Goal: Find specific page/section: Find specific page/section

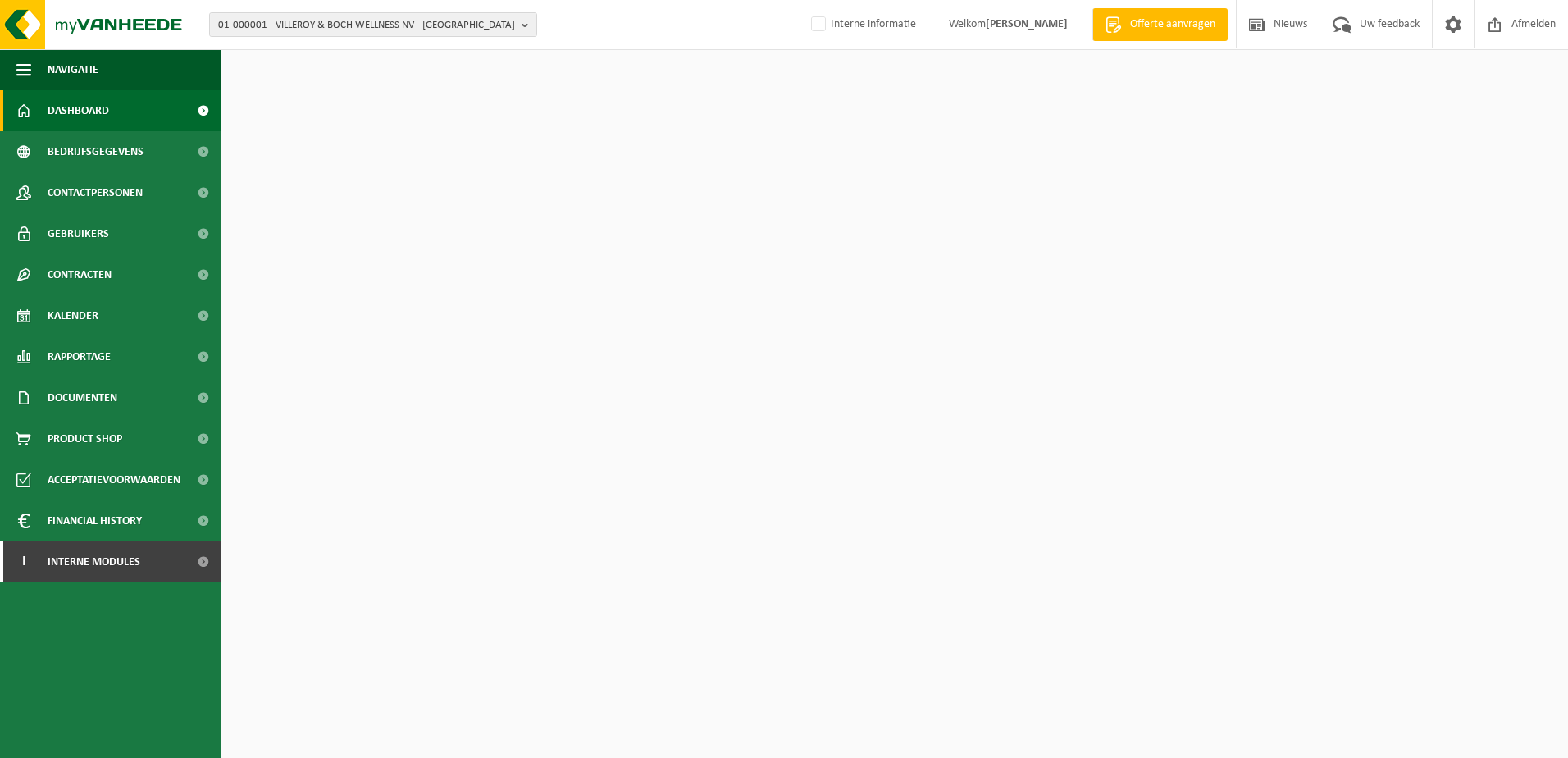
click at [323, 22] on span "01-000001 - VILLEROY & BOCH WELLNESS NV - [GEOGRAPHIC_DATA]" at bounding box center [367, 25] width 297 height 25
click at [332, 49] on input "text" at bounding box center [374, 51] width 320 height 21
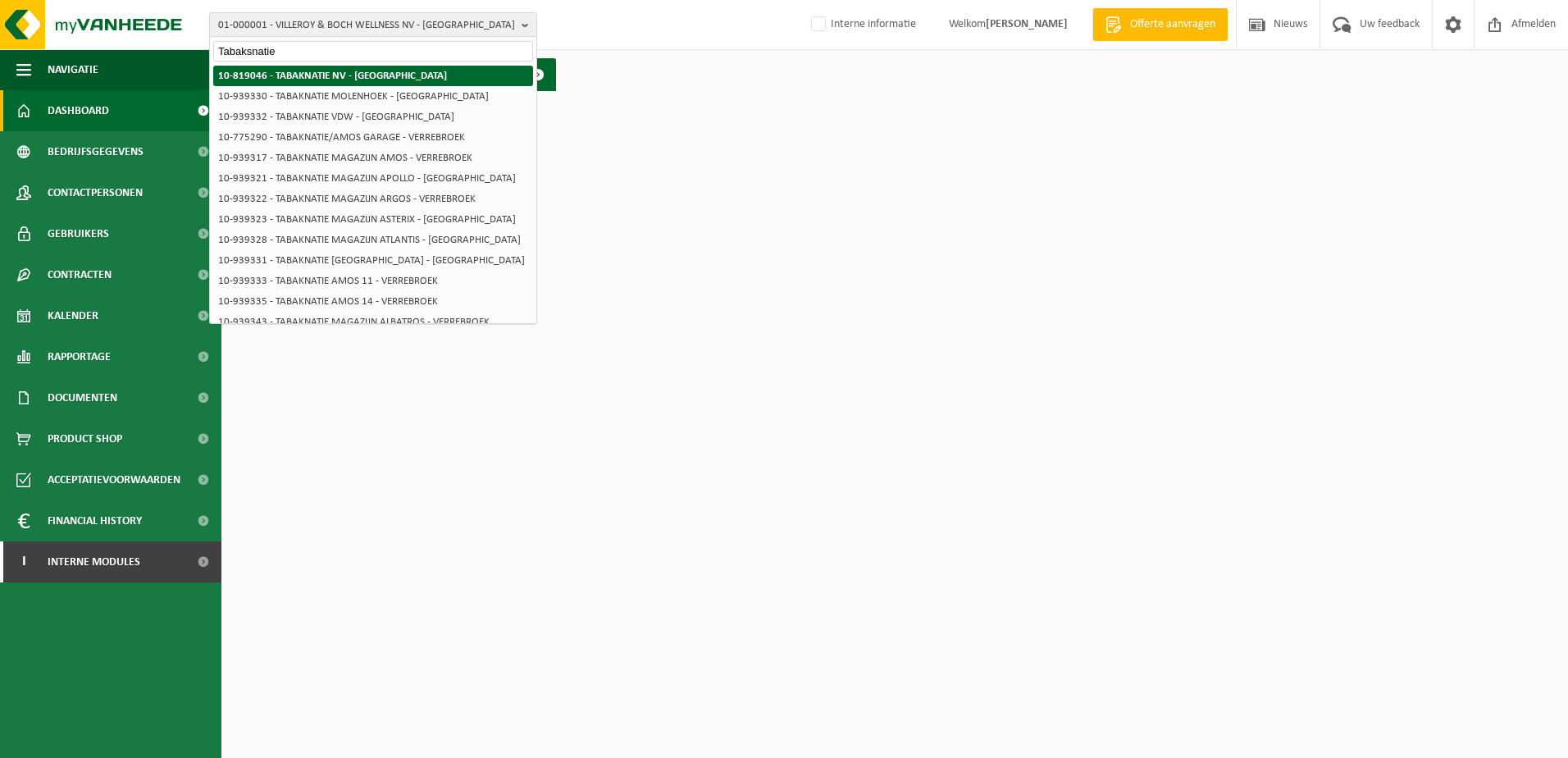
type input "Tabaksnatie"
click at [320, 78] on strong "10-819046 - TABAKNATIE NV - [GEOGRAPHIC_DATA]" at bounding box center [332, 76] width 229 height 11
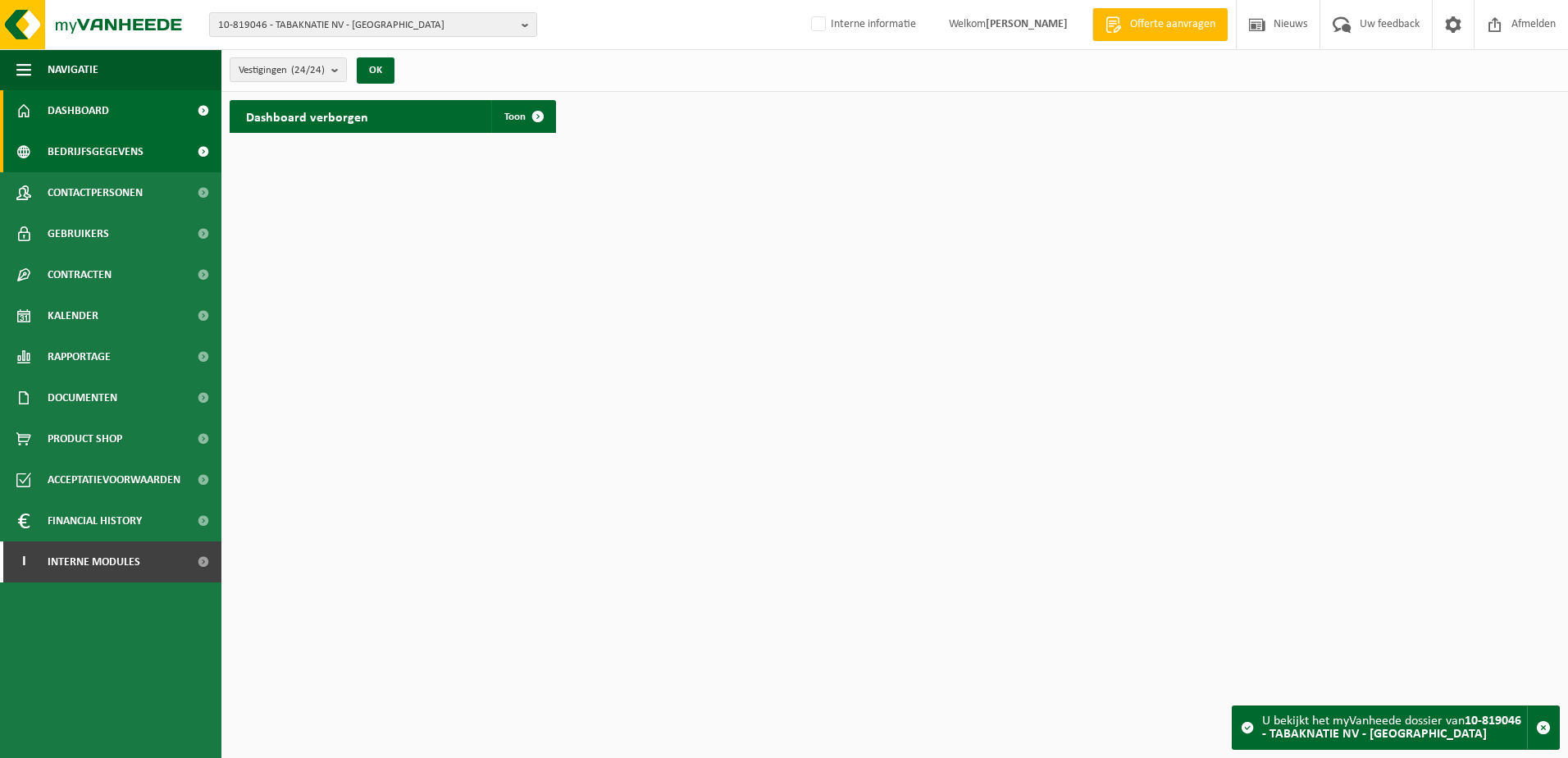
click at [96, 165] on span "Bedrijfsgegevens" at bounding box center [95, 152] width 96 height 41
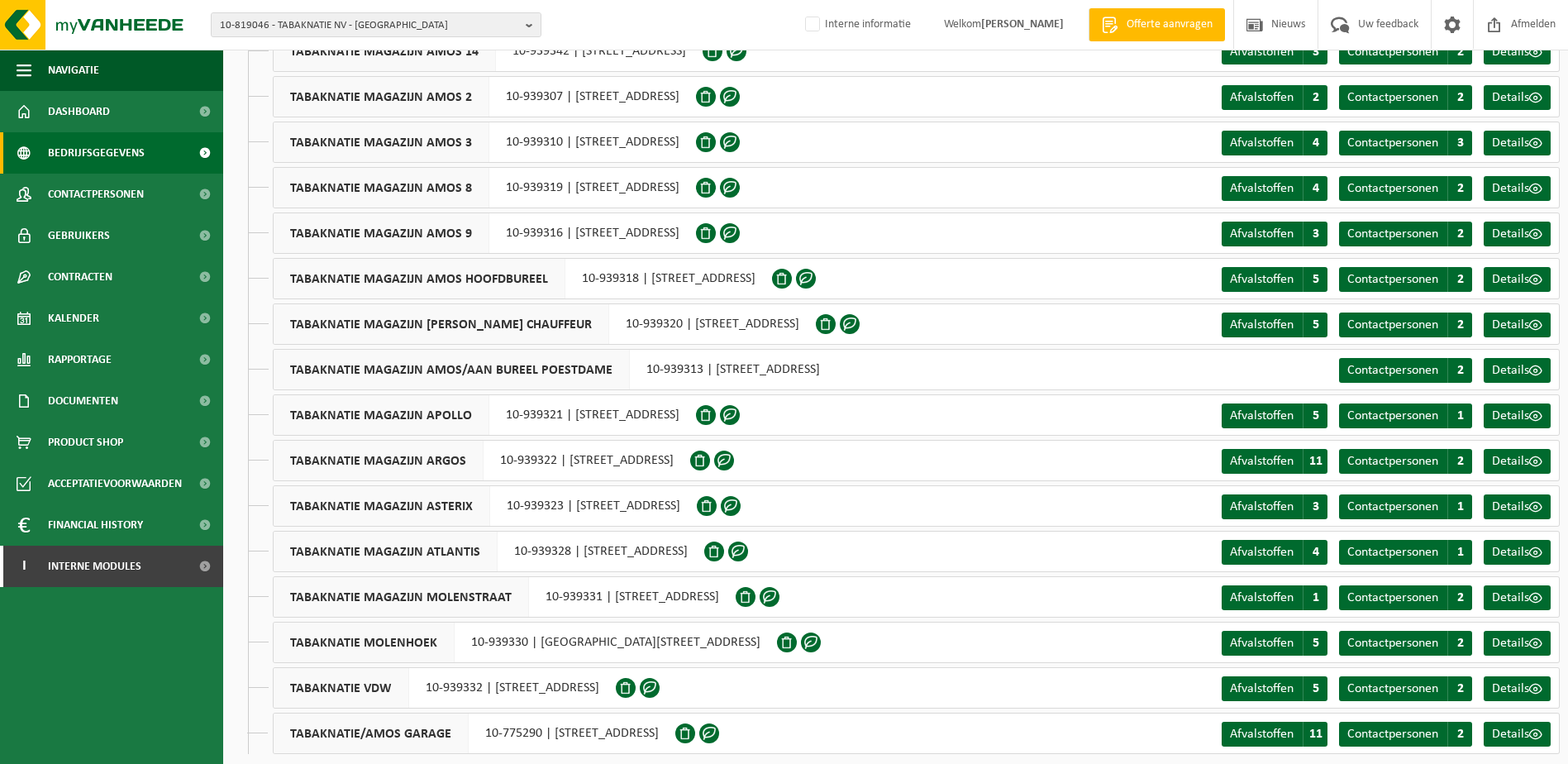
scroll to position [456, 0]
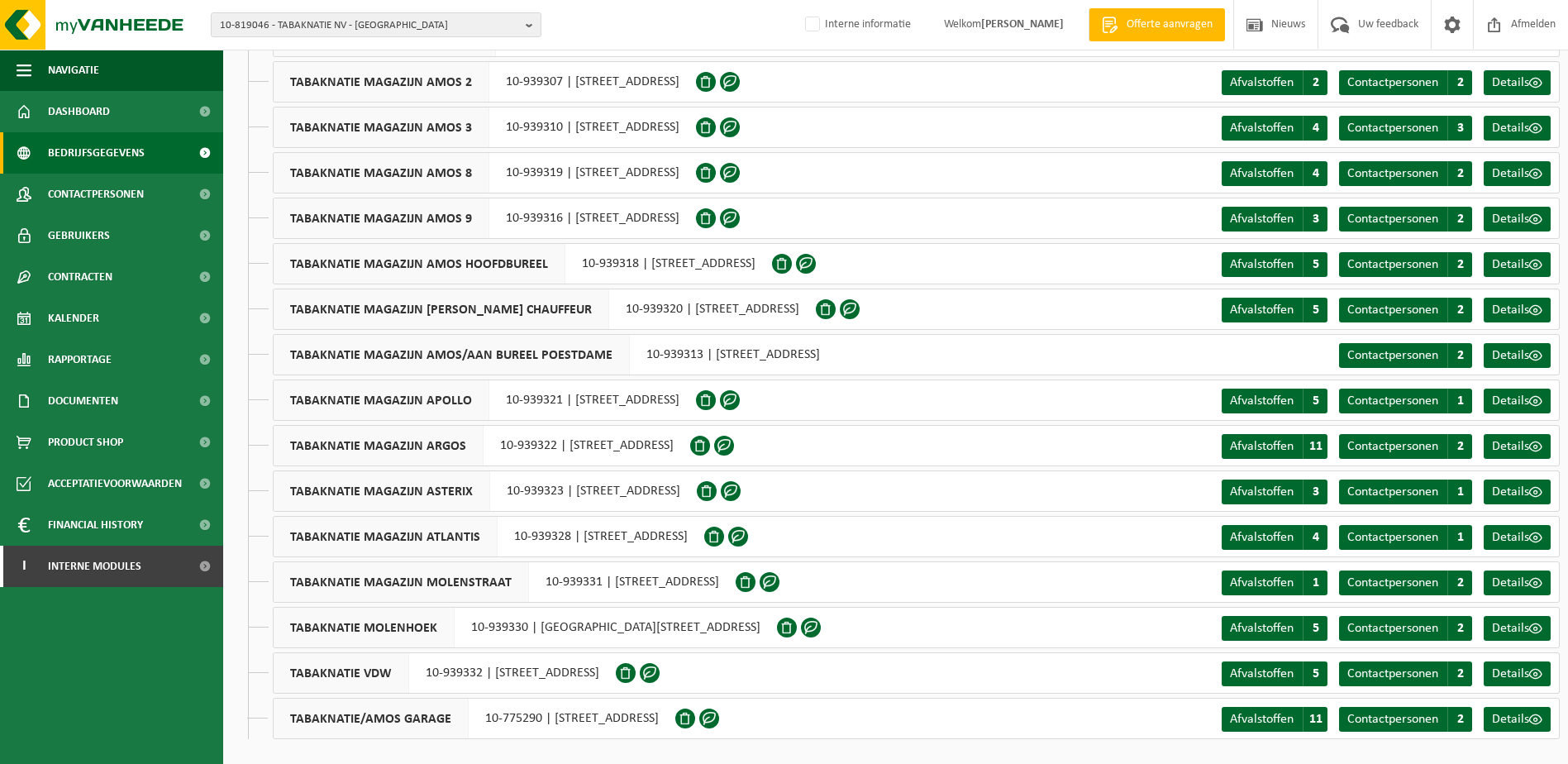
drag, startPoint x: 568, startPoint y: 447, endPoint x: 856, endPoint y: 444, distance: 288.0
click at [690, 444] on div "TABAKNATIE MAGAZIJN ARGOS 10-939322 | HOOGSCHOORWEG HAVEN 1328 , 9130 VERREBROEK" at bounding box center [482, 446] width 418 height 41
copy div "HOOGSCHOORWEG HAVEN 1328 , 9130 VERREBROEK"
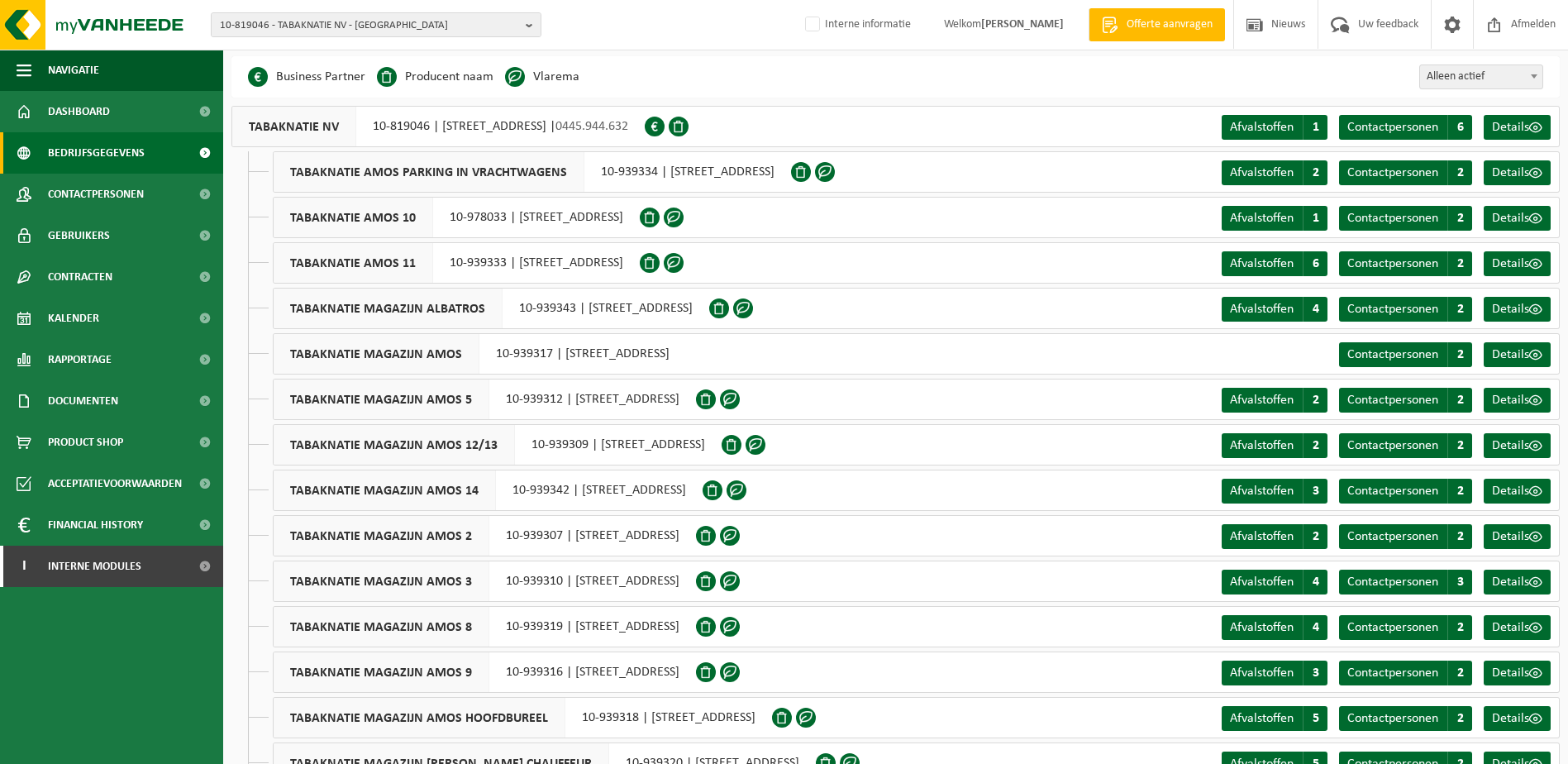
scroll to position [0, 0]
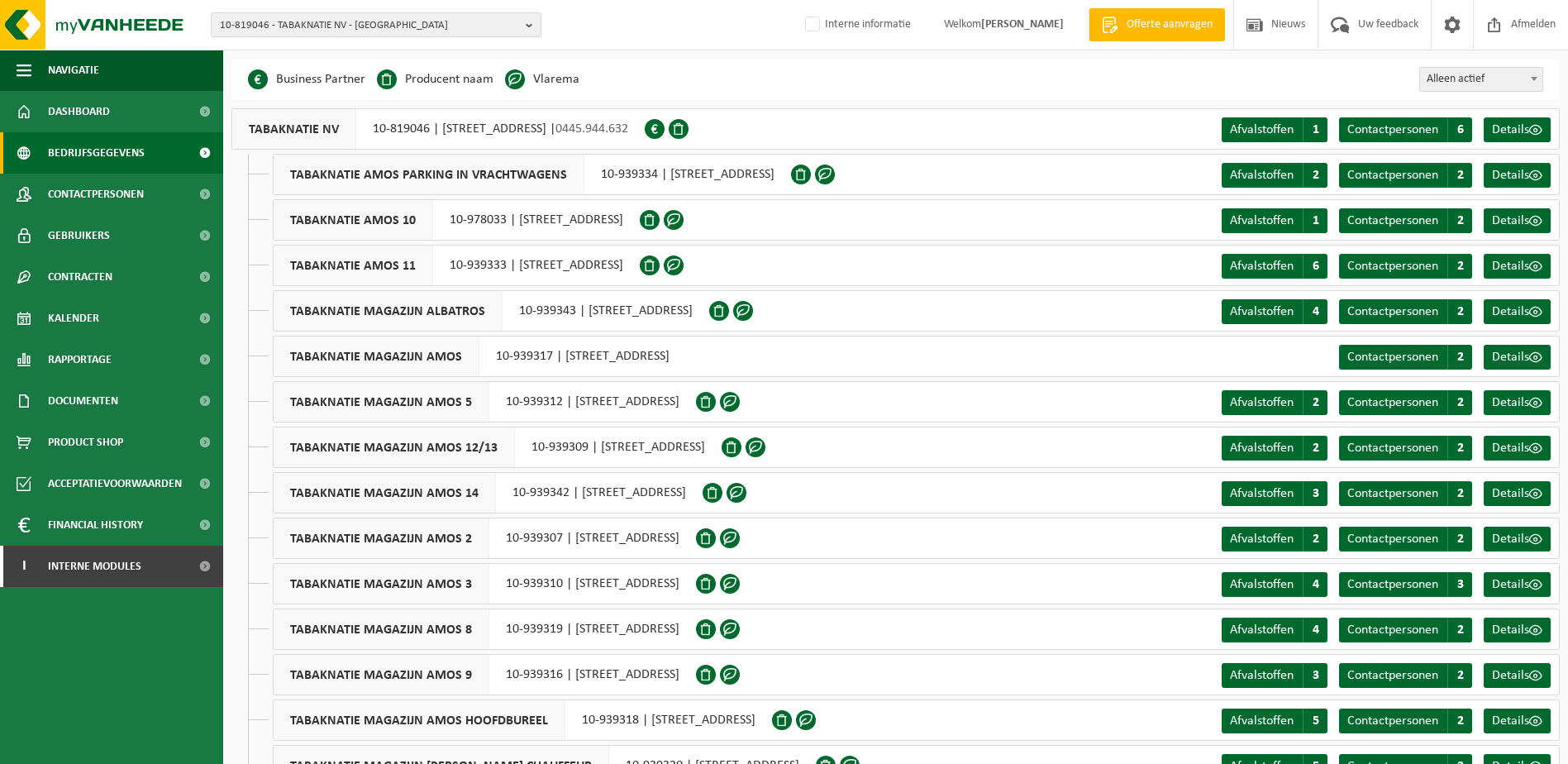
click at [355, 175] on span "TABAKNATIE AMOS PARKING IN VRACHTWAGENS" at bounding box center [429, 175] width 311 height 40
click at [88, 281] on span "Contracten" at bounding box center [80, 277] width 65 height 41
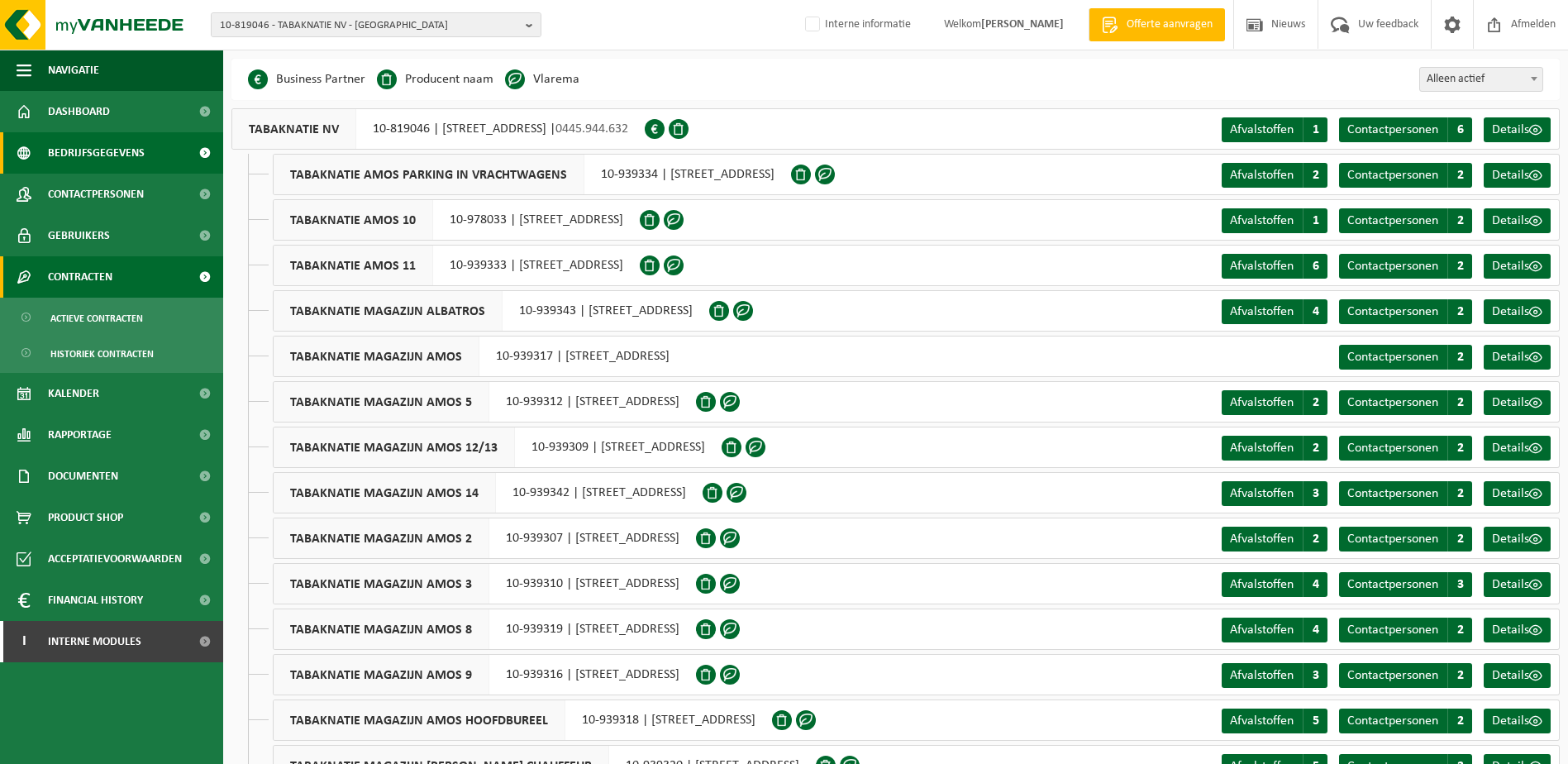
click at [98, 278] on span "Contracten" at bounding box center [80, 277] width 65 height 41
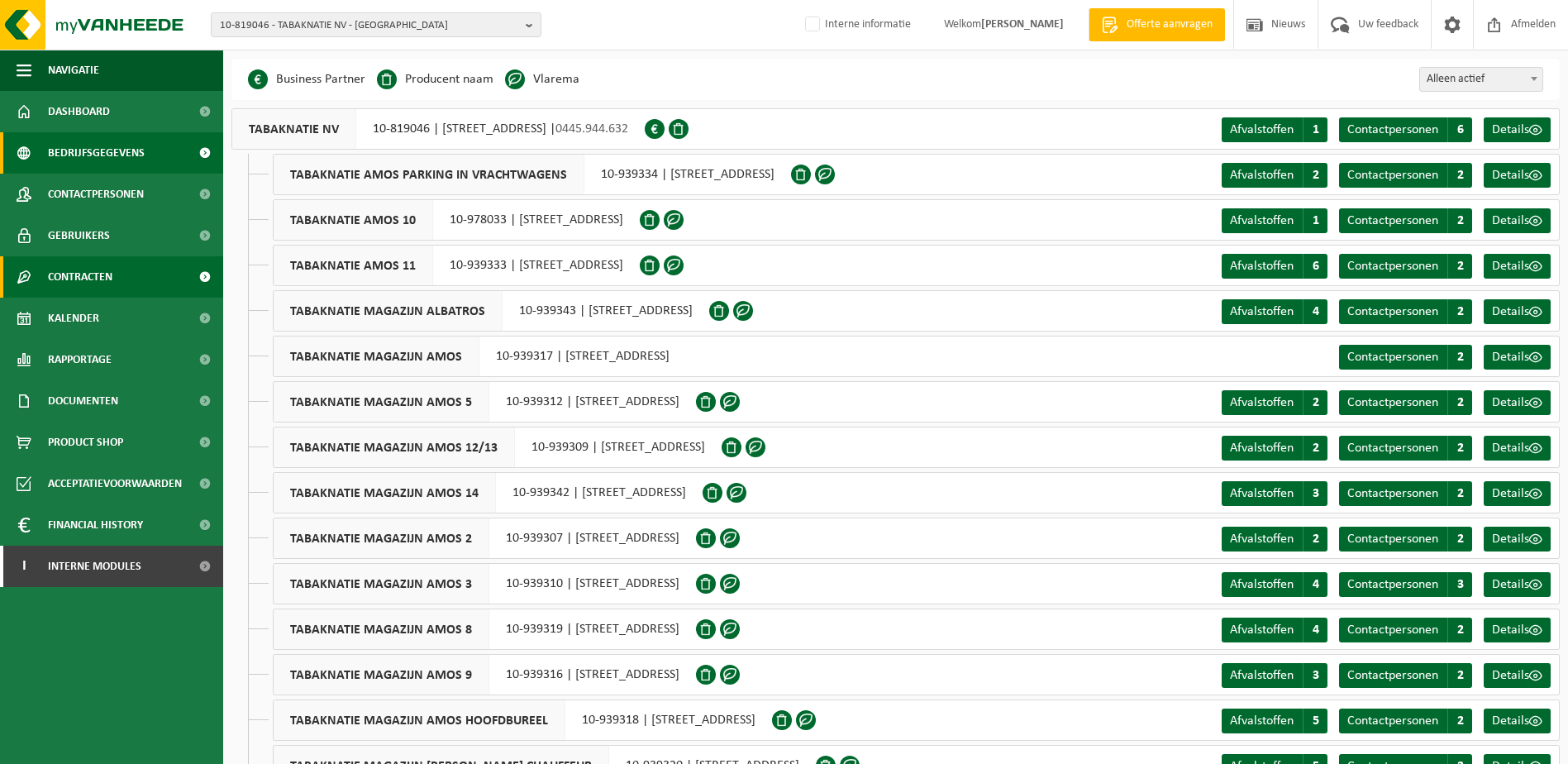
click at [89, 287] on span "Contracten" at bounding box center [80, 277] width 65 height 41
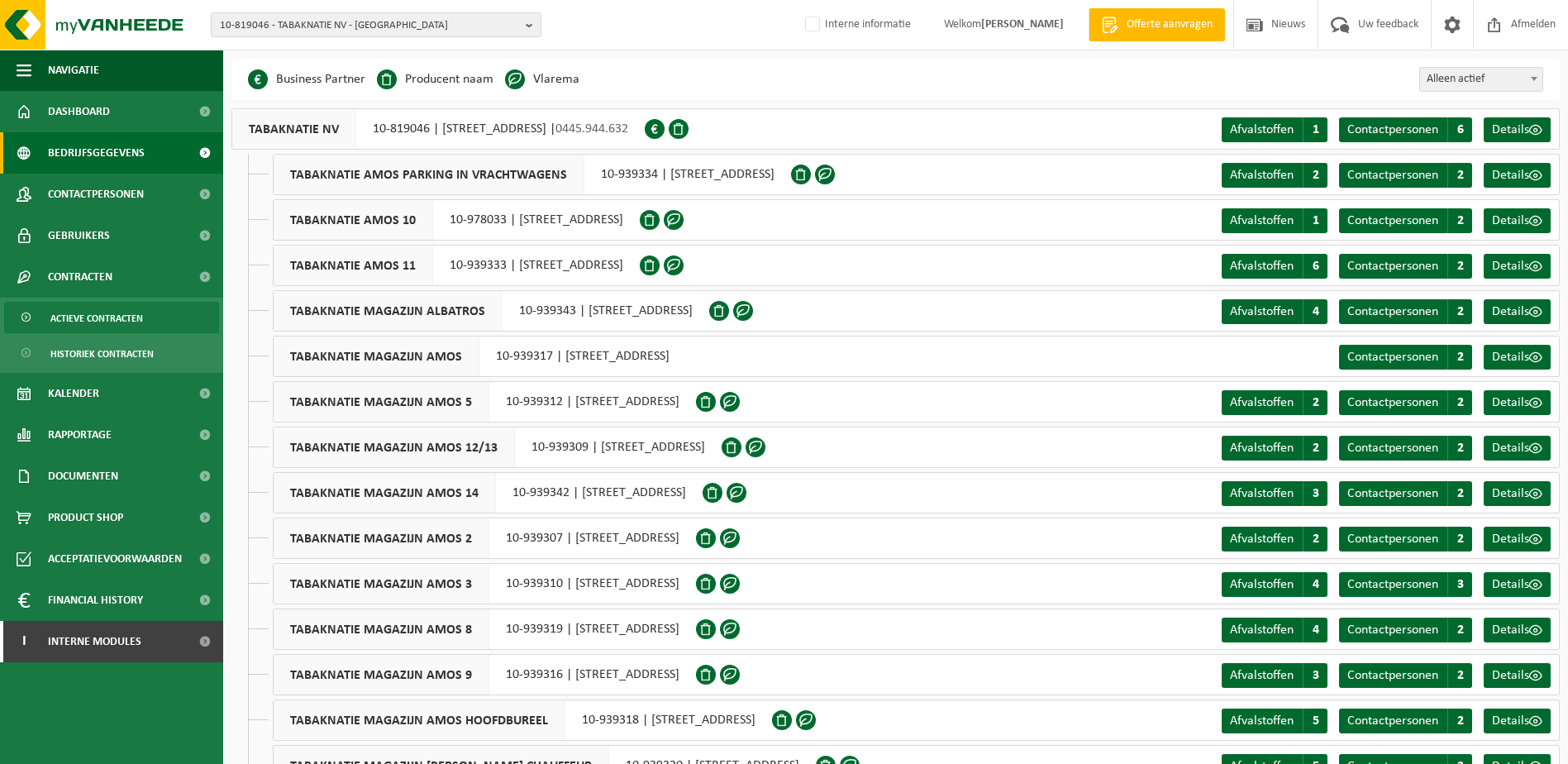
click at [101, 316] on span "Actieve contracten" at bounding box center [97, 319] width 93 height 31
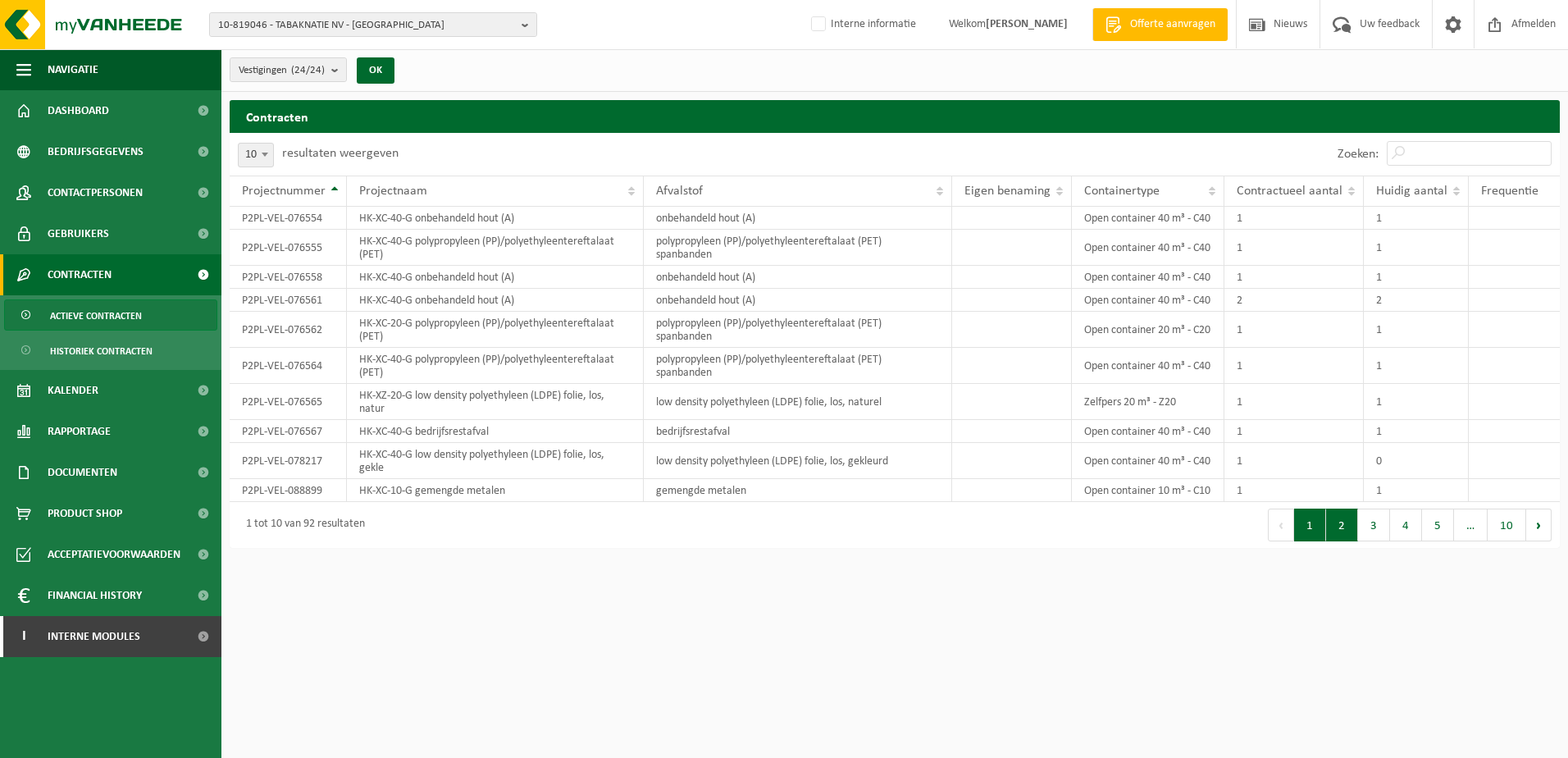
click at [1344, 541] on button "2" at bounding box center [1342, 525] width 32 height 33
